Goal: Understand site structure: Grasp the organization and layout of the website

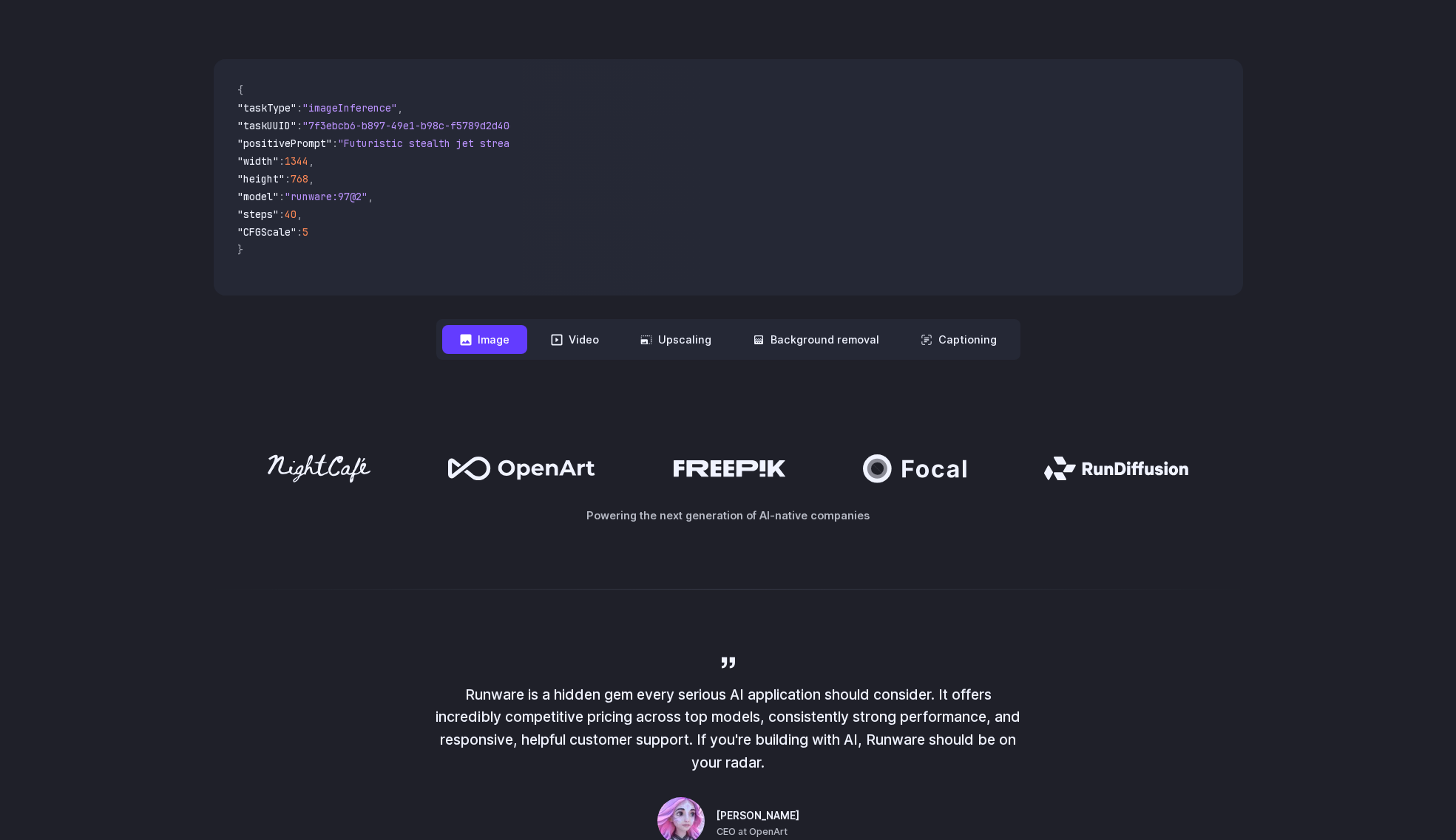
scroll to position [444, 0]
click at [581, 328] on button "Video" at bounding box center [574, 338] width 84 height 28
click at [493, 344] on button "Image" at bounding box center [484, 338] width 85 height 28
click at [694, 330] on button "Upscaling" at bounding box center [675, 338] width 106 height 28
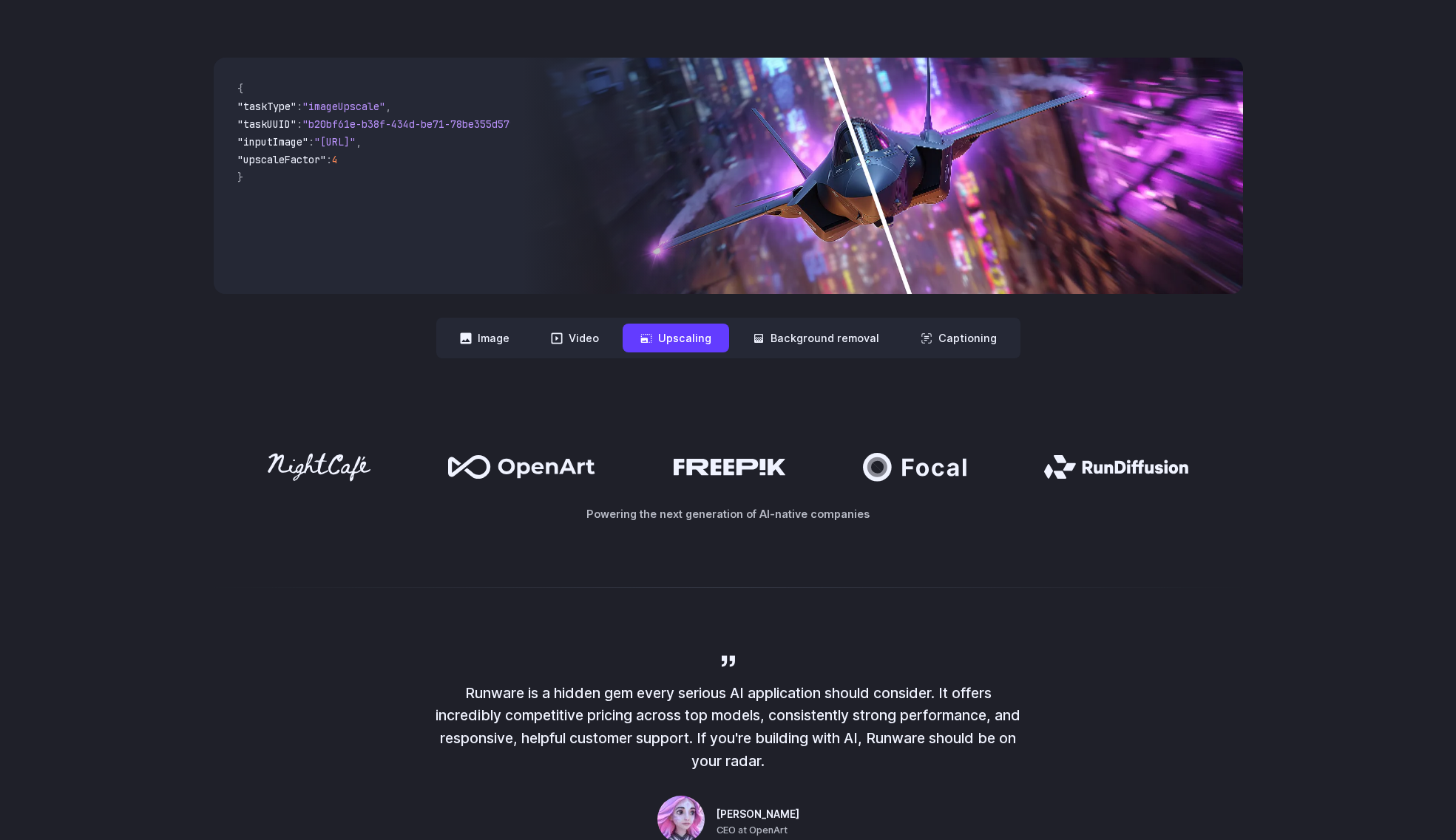
click at [822, 235] on img at bounding box center [881, 176] width 720 height 236
click at [798, 336] on button "Background removal" at bounding box center [815, 338] width 162 height 28
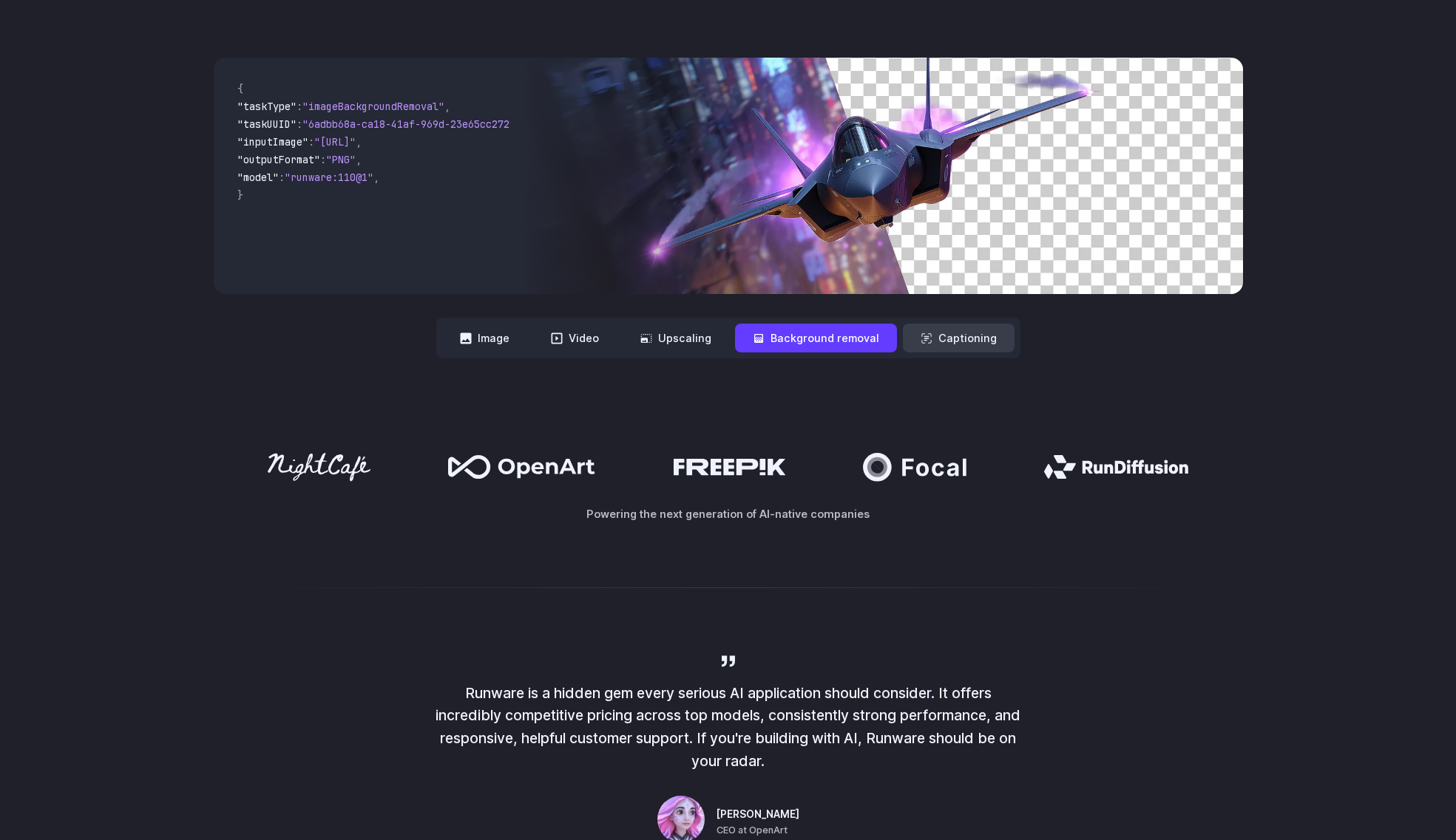
drag, startPoint x: 955, startPoint y: 333, endPoint x: 932, endPoint y: 334, distance: 23.0
click at [953, 333] on button "Captioning" at bounding box center [958, 338] width 111 height 28
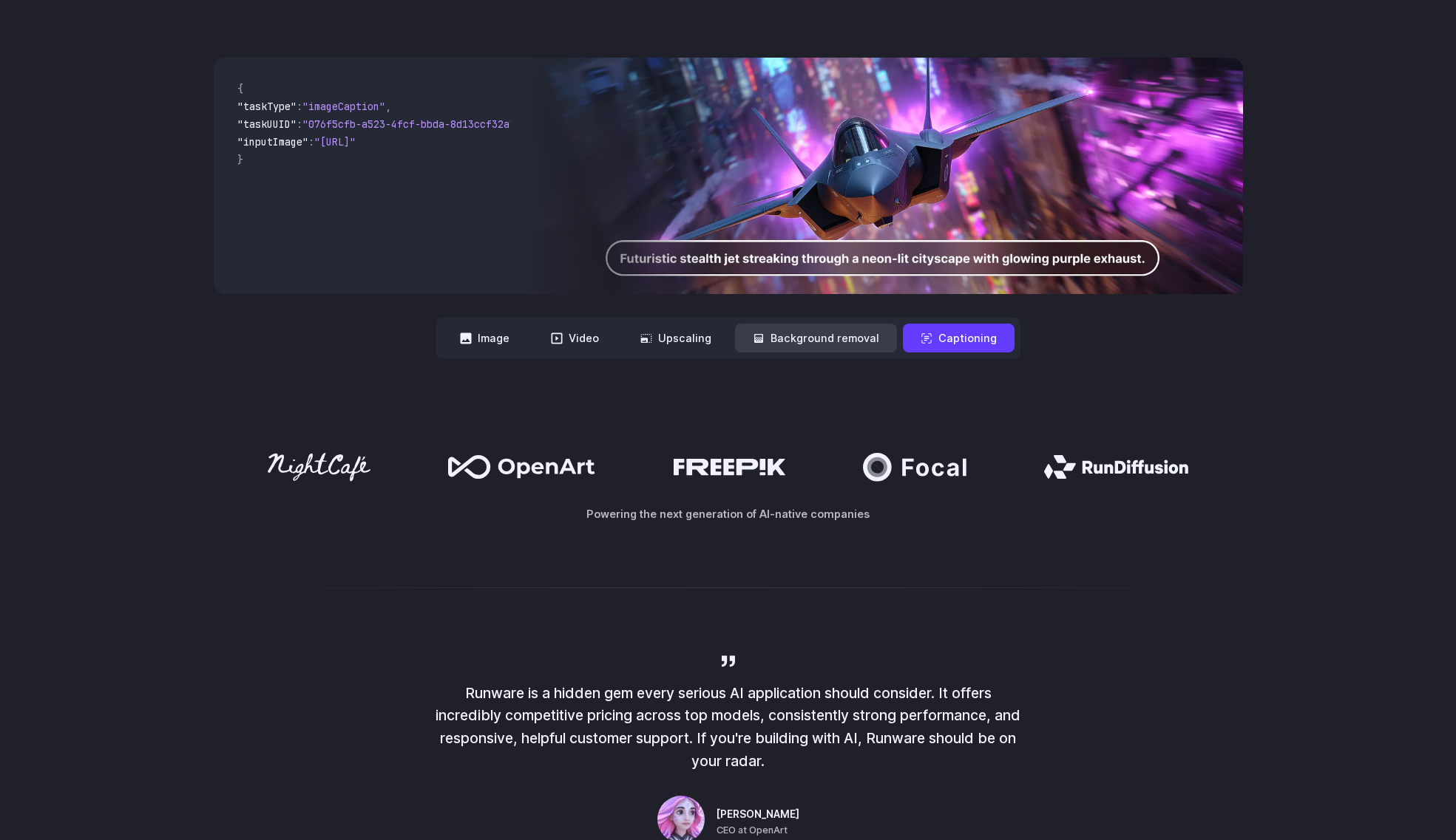
click at [826, 339] on button "Background removal" at bounding box center [815, 338] width 162 height 28
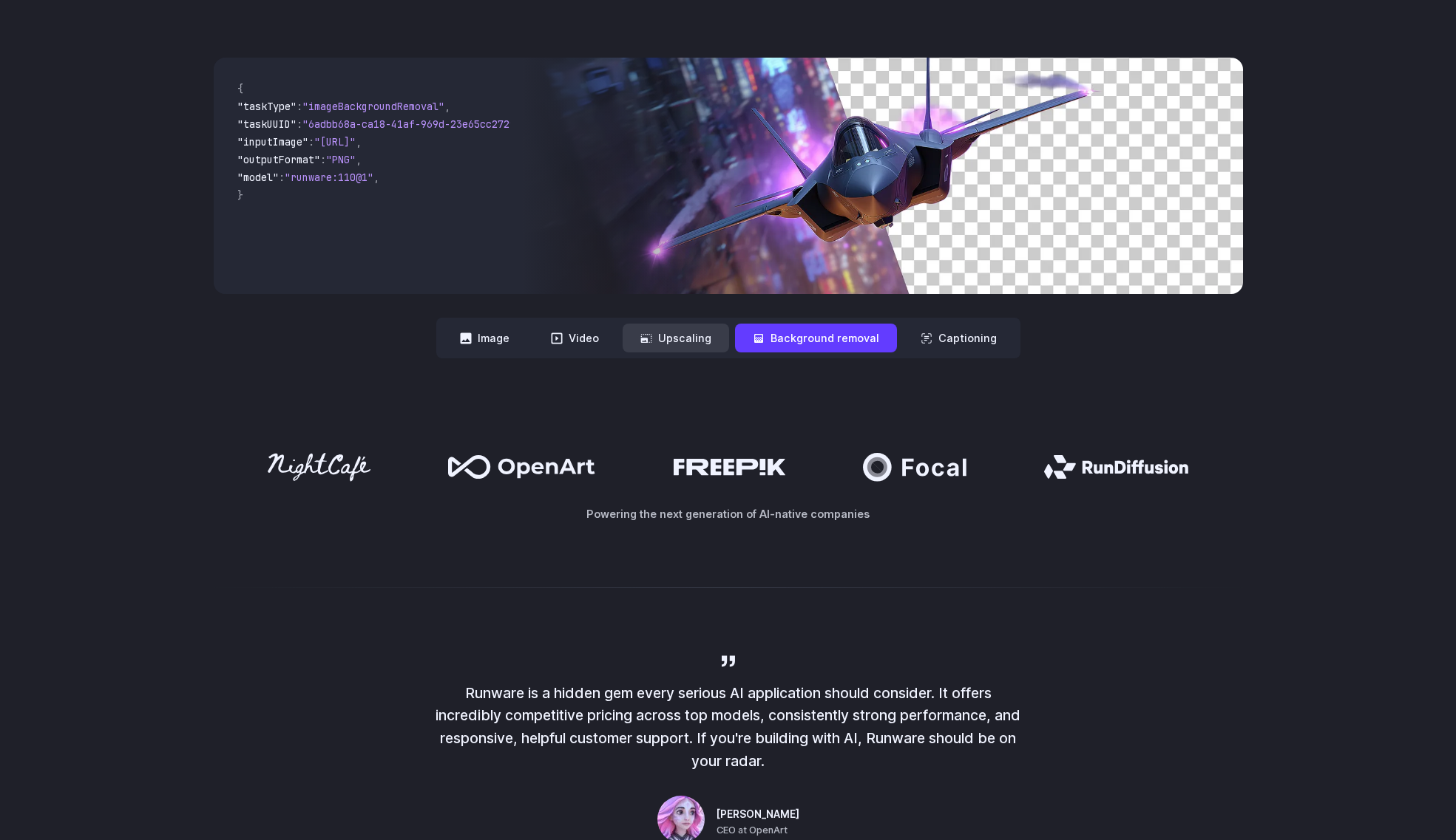
drag, startPoint x: 706, startPoint y: 341, endPoint x: 692, endPoint y: 342, distance: 14.0
click at [705, 342] on button "Upscaling" at bounding box center [675, 338] width 106 height 28
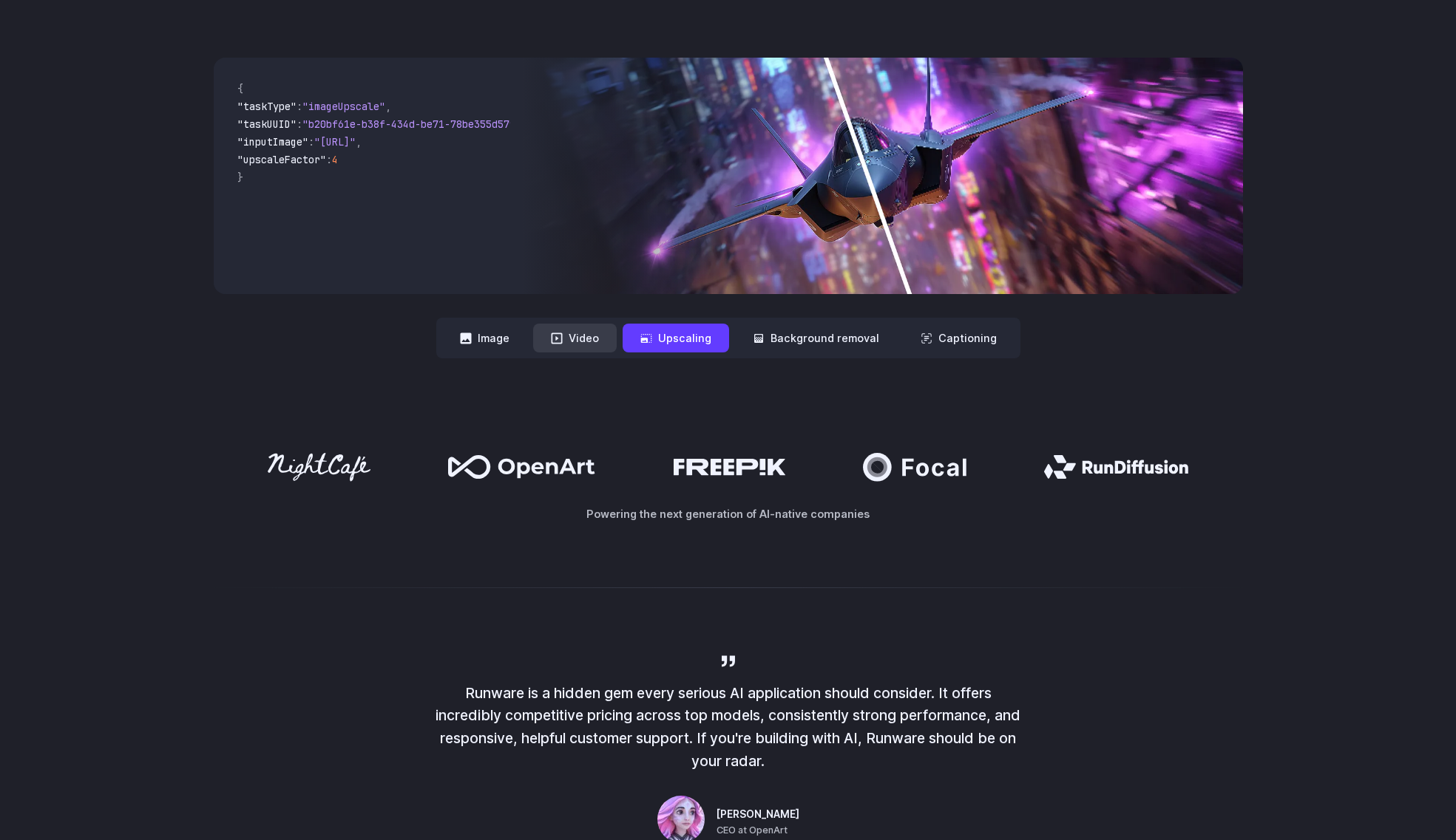
drag, startPoint x: 598, startPoint y: 339, endPoint x: 589, endPoint y: 339, distance: 9.0
click at [595, 339] on button "Video" at bounding box center [574, 338] width 84 height 28
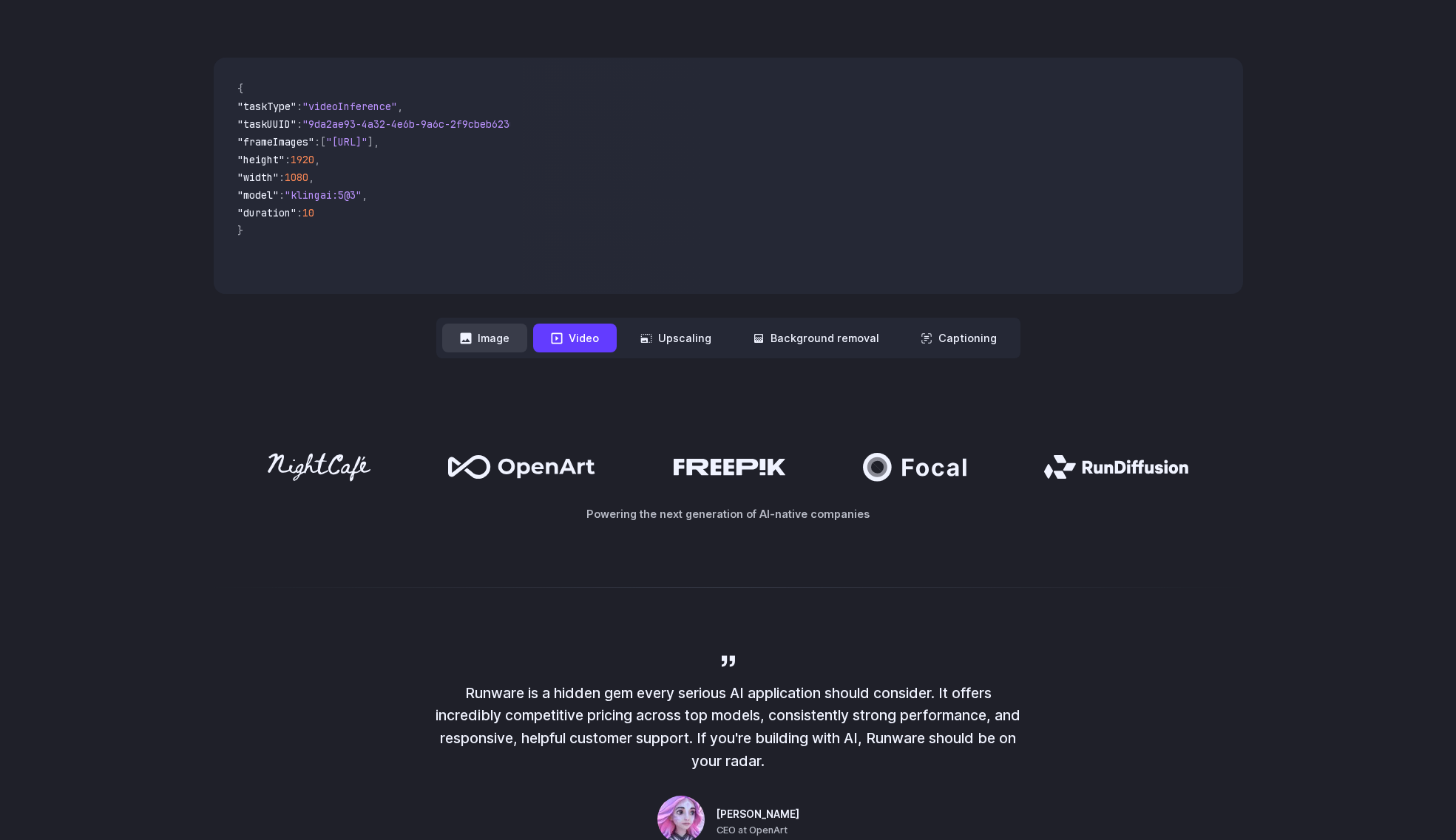
click at [484, 338] on button "Image" at bounding box center [484, 338] width 85 height 28
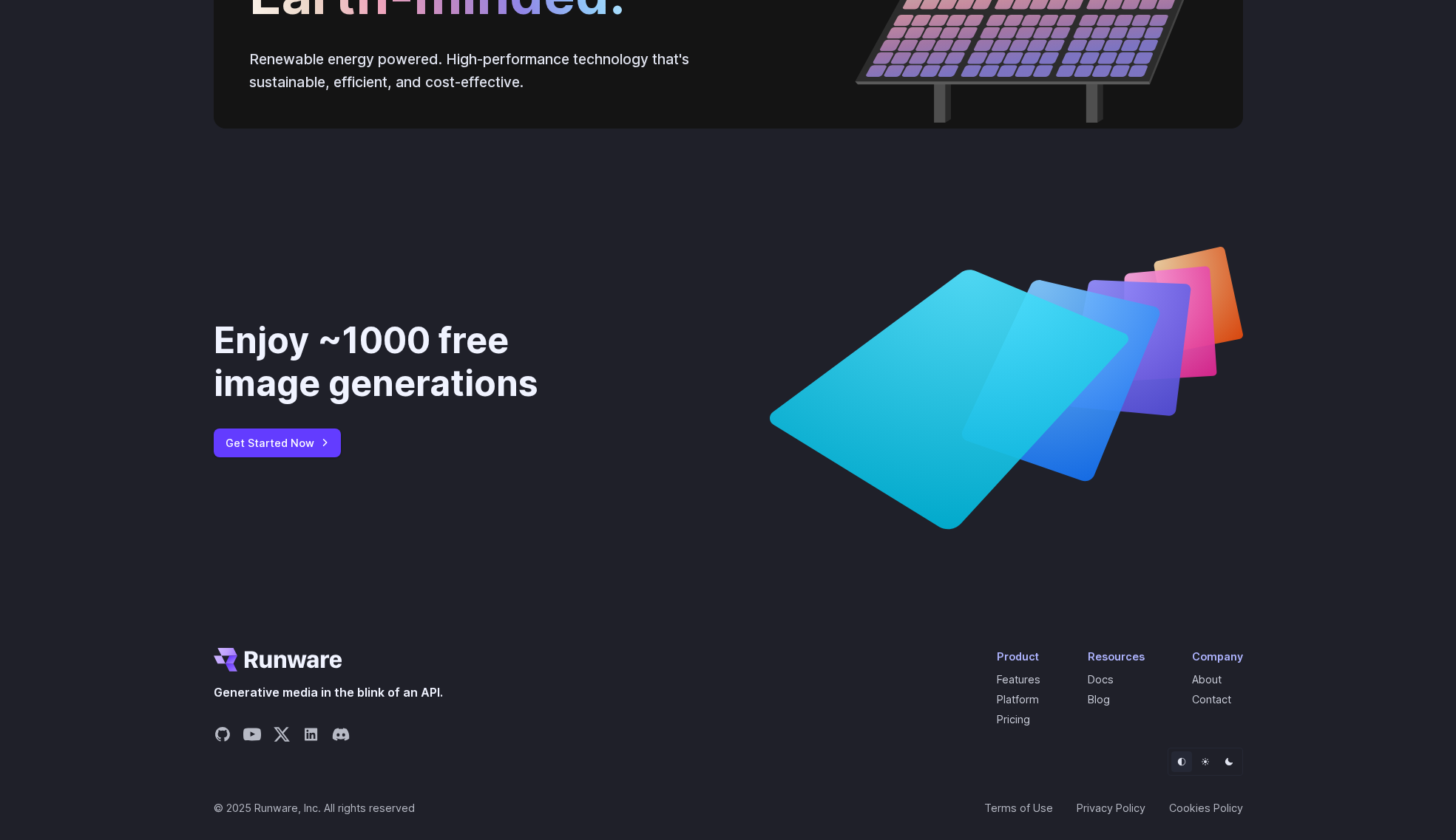
scroll to position [5398, 0]
